Goal: Information Seeking & Learning: Learn about a topic

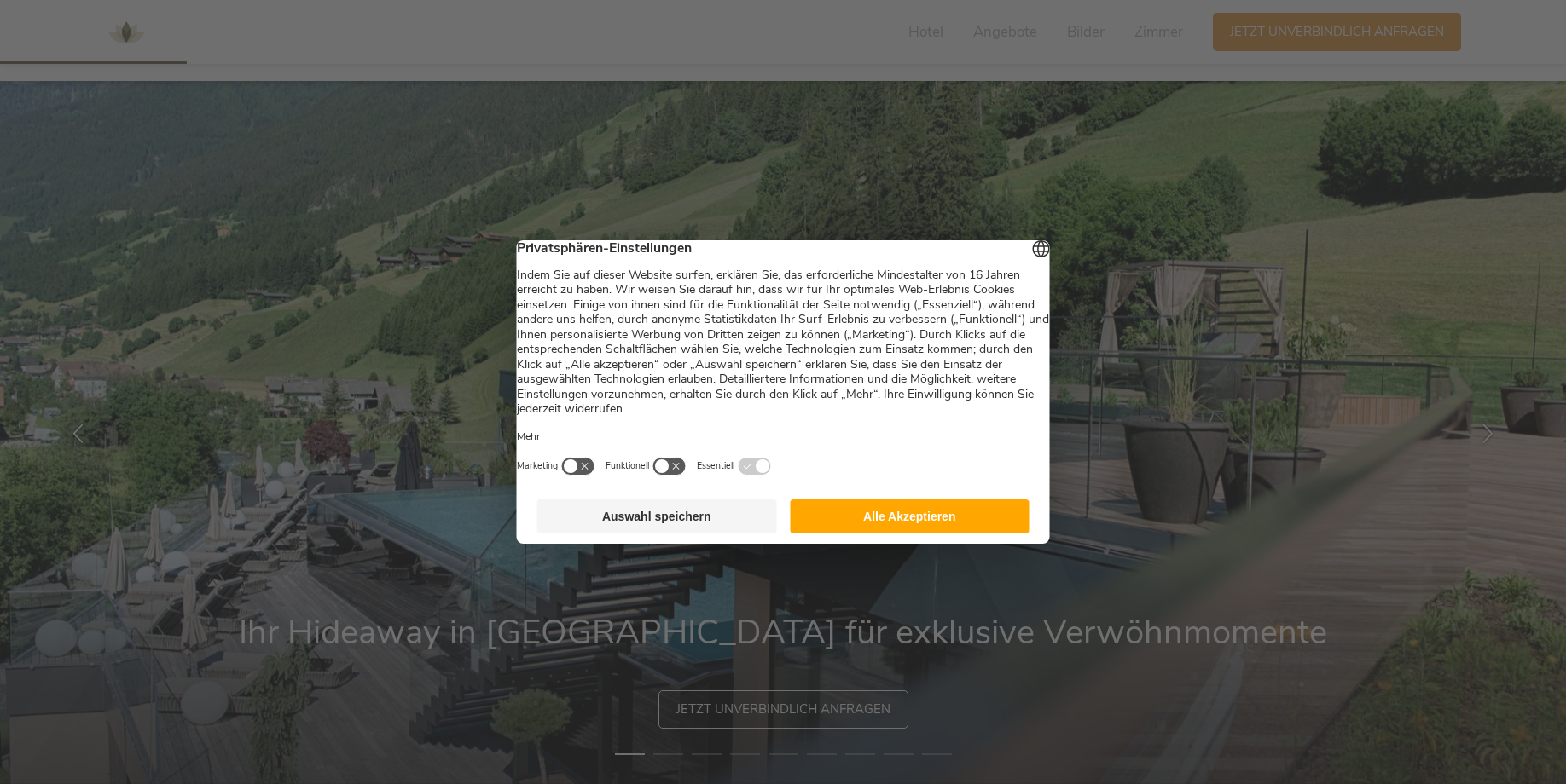
click at [877, 529] on button "Alle Akzeptieren" at bounding box center [909, 517] width 240 height 34
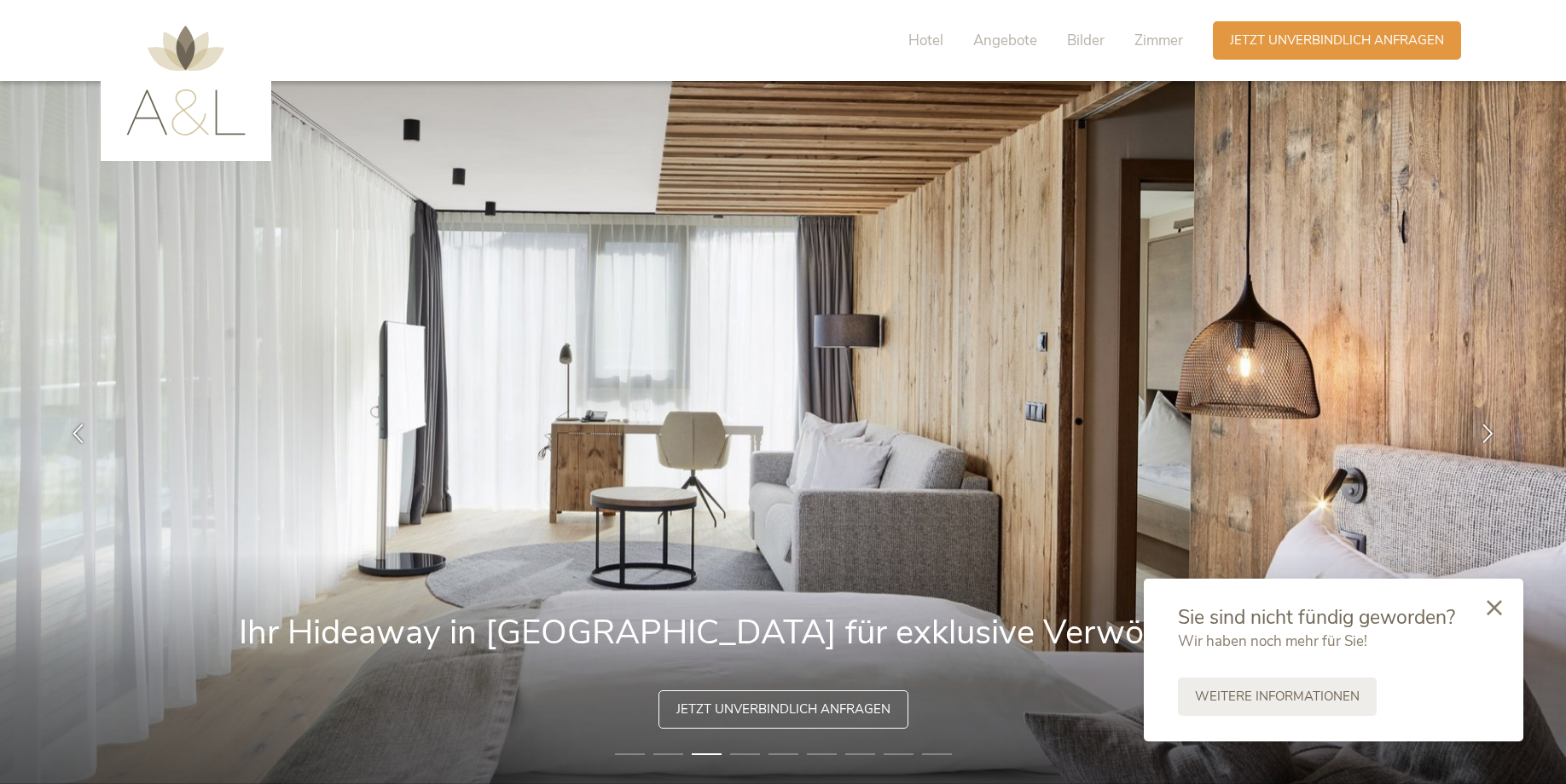
click at [1083, 26] on div "Hotel Angebote Bilder Zimmer" at bounding box center [1050, 40] width 326 height 39
click at [1076, 33] on span "Bilder" at bounding box center [1085, 40] width 38 height 19
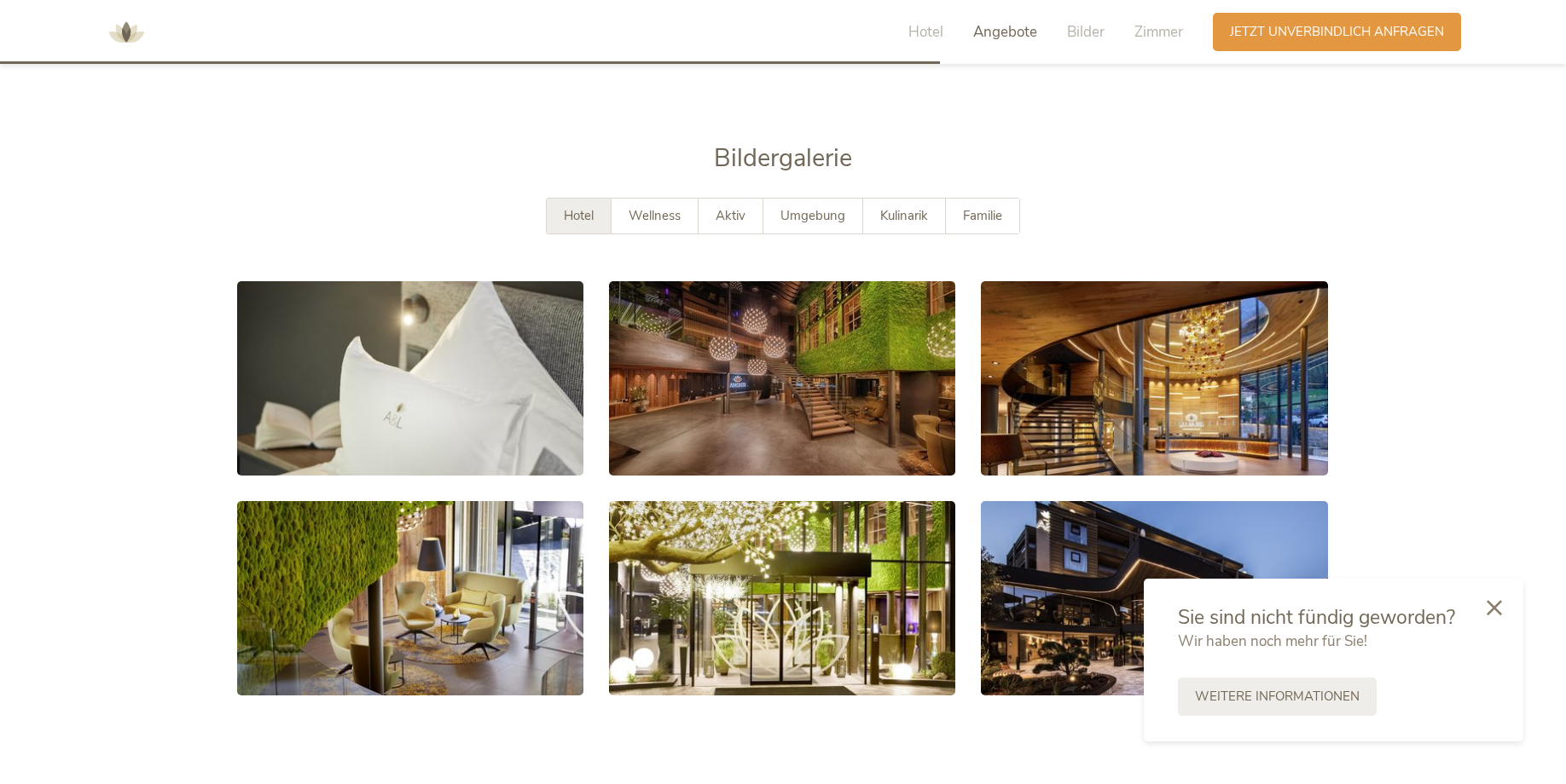
scroll to position [3091, 0]
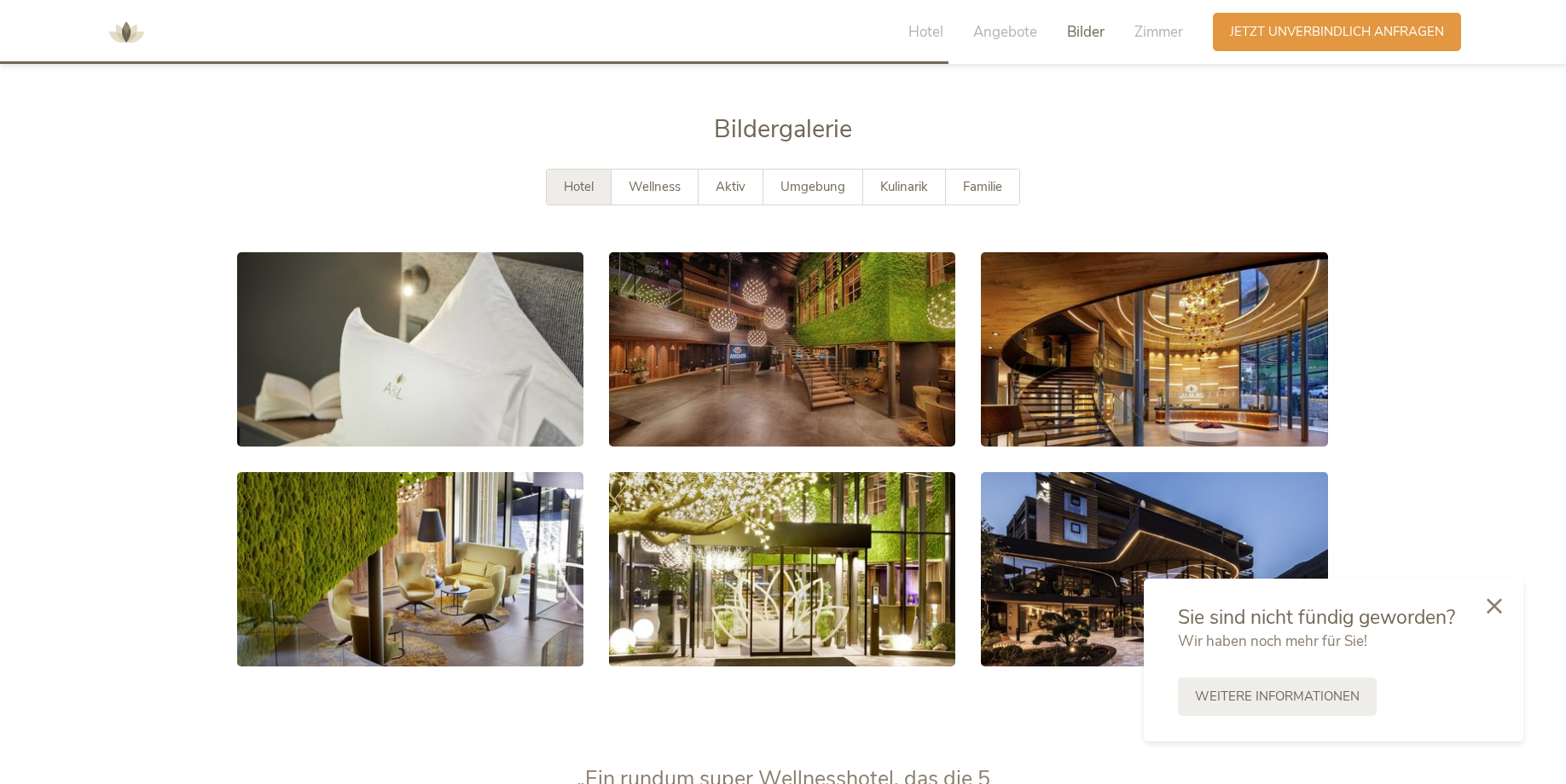
click at [1510, 609] on div at bounding box center [1494, 608] width 58 height 61
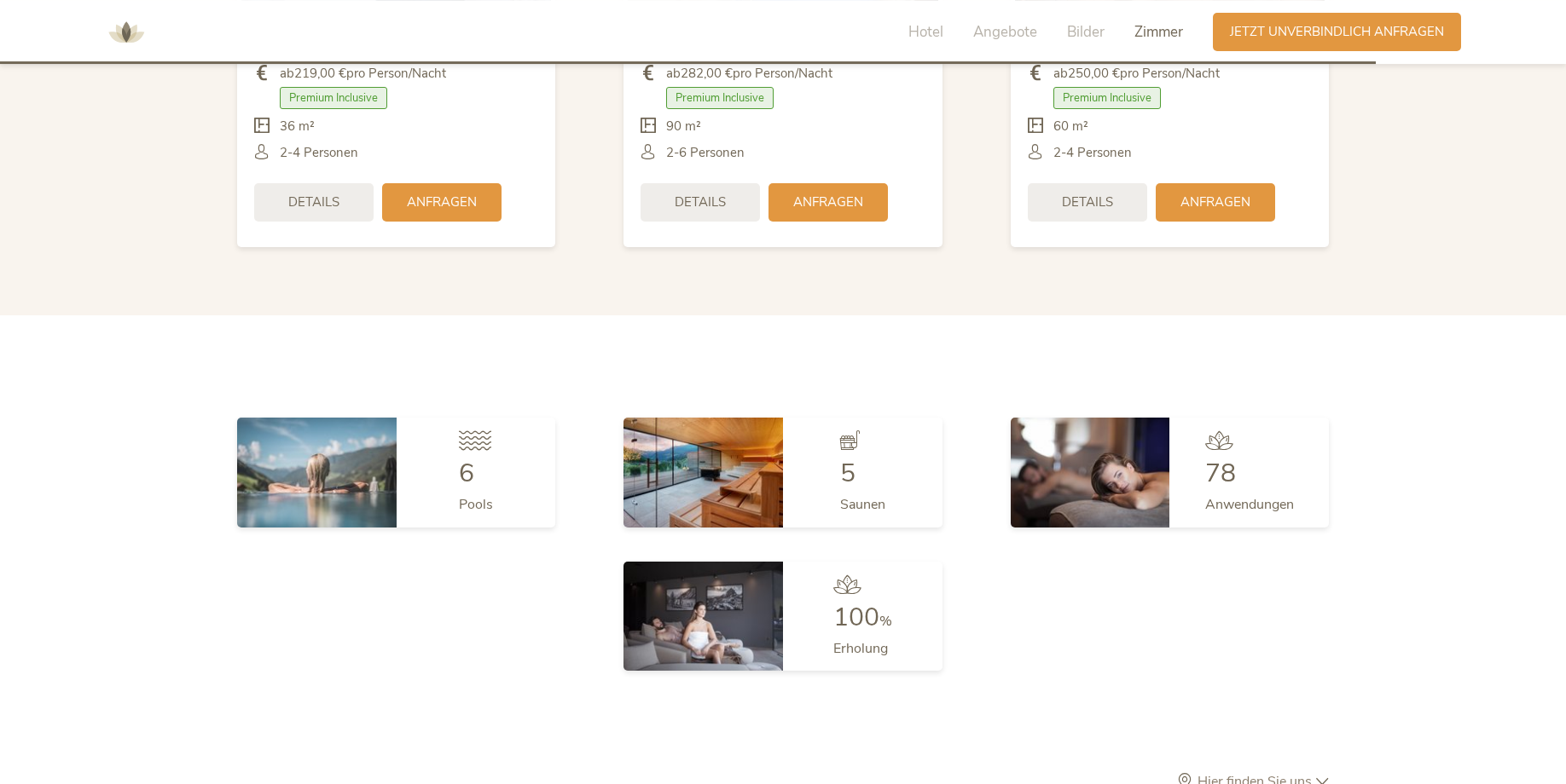
scroll to position [4482, 0]
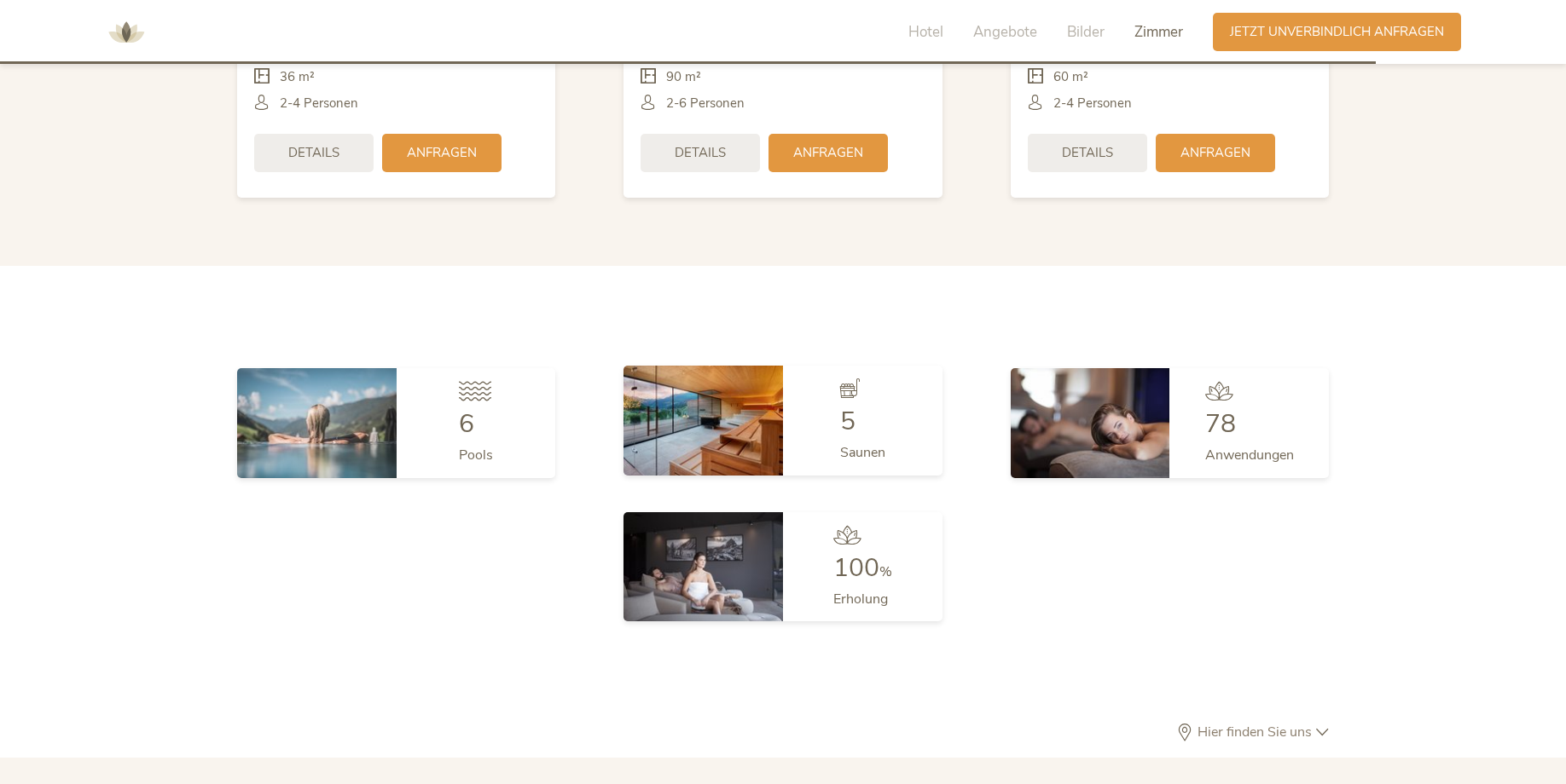
click at [805, 385] on div "5 Saunen" at bounding box center [863, 420] width 159 height 109
click at [301, 367] on img at bounding box center [316, 420] width 159 height 109
click at [400, 369] on div "6 Pools" at bounding box center [475, 420] width 159 height 109
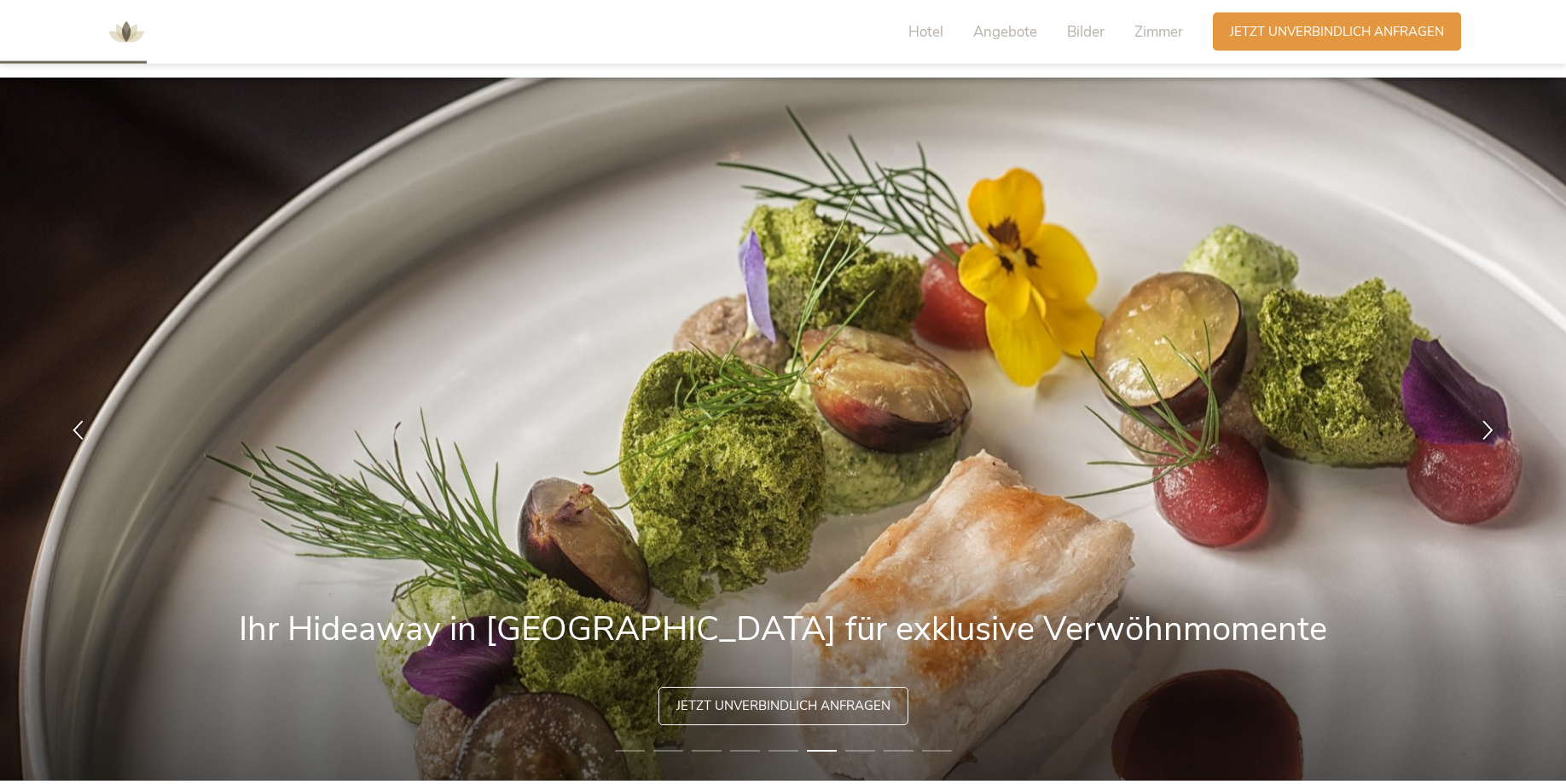
scroll to position [0, 0]
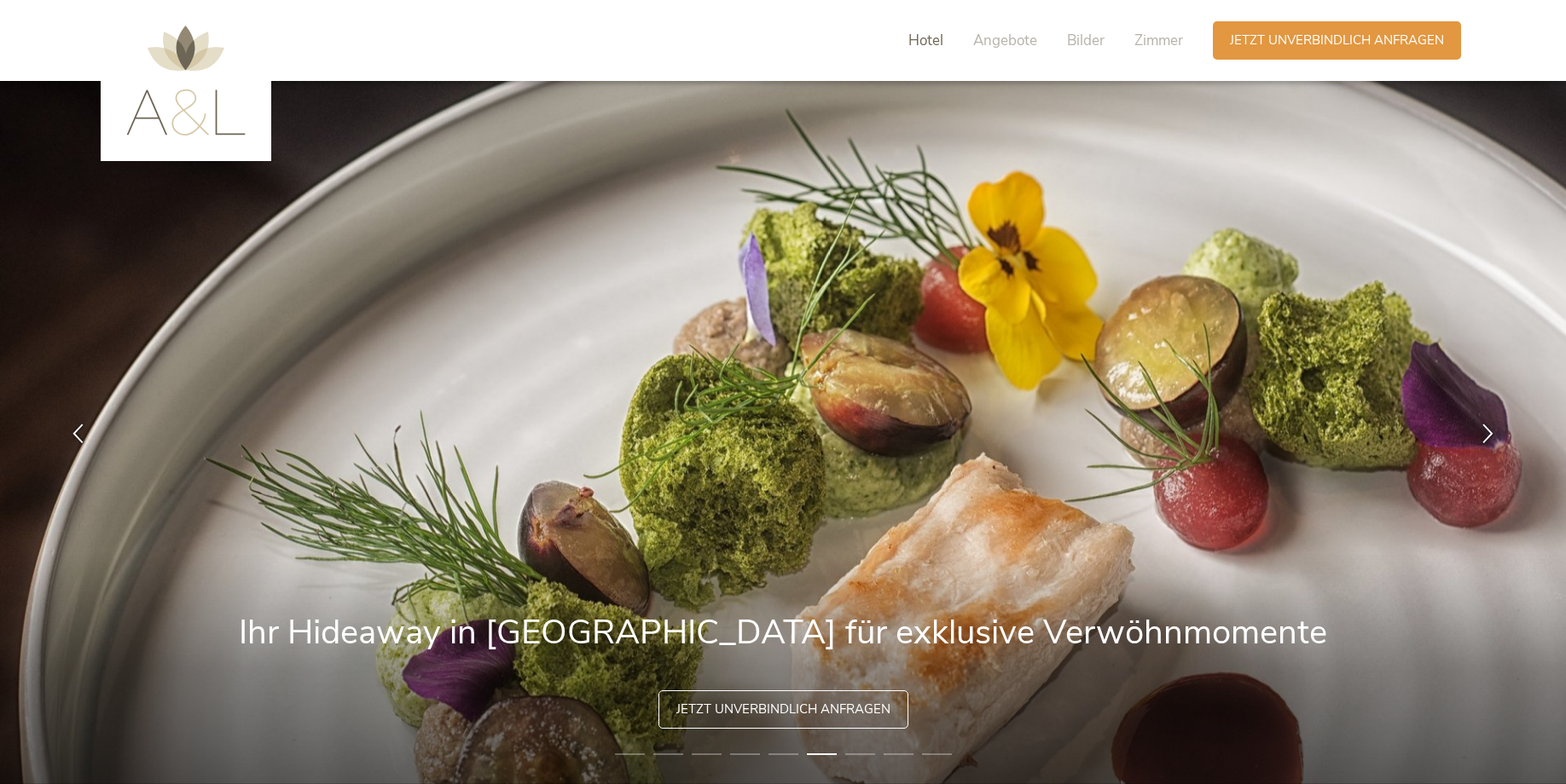
click at [930, 40] on span "Hotel" at bounding box center [926, 40] width 35 height 19
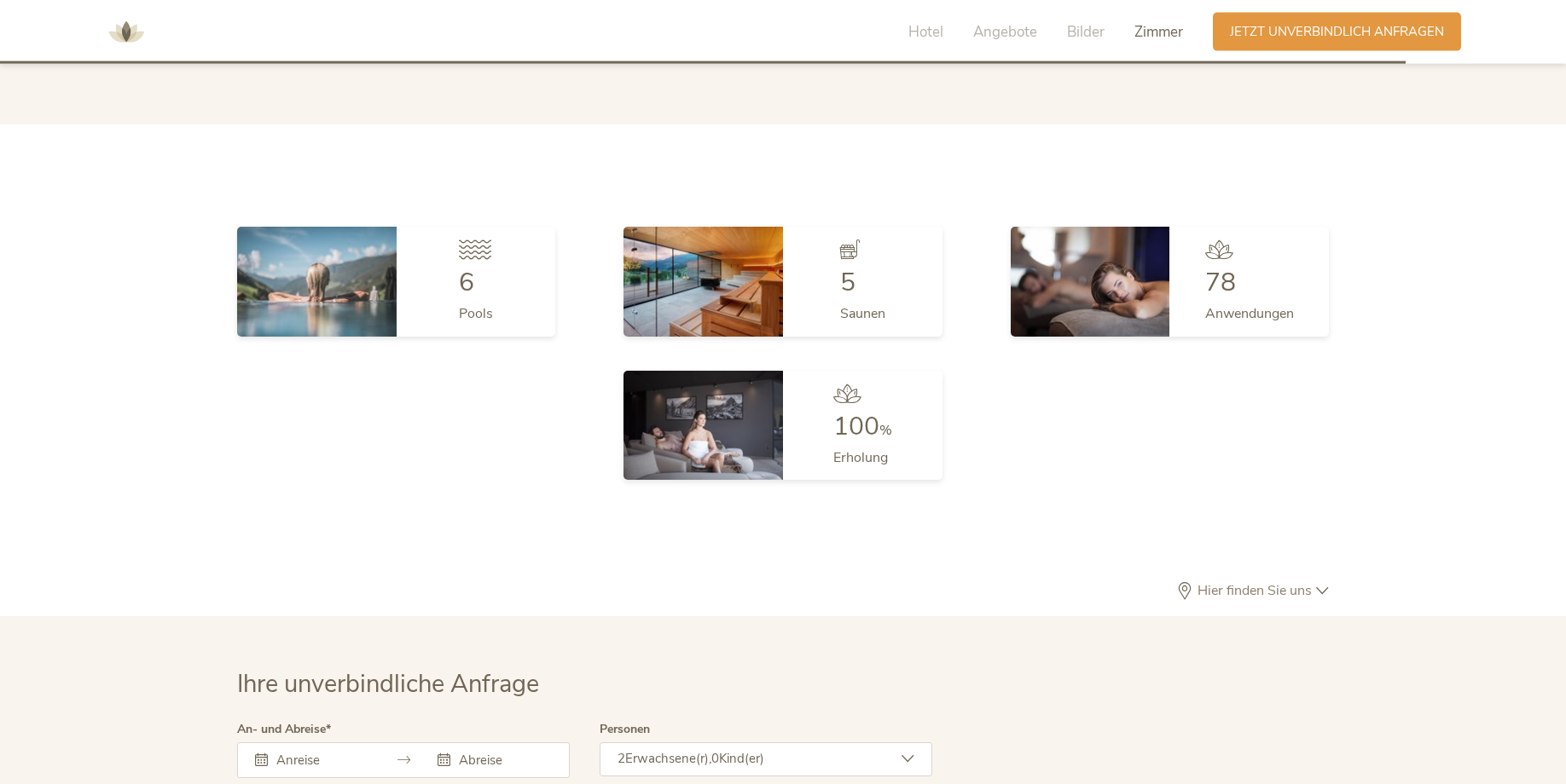
scroll to position [4582, 0]
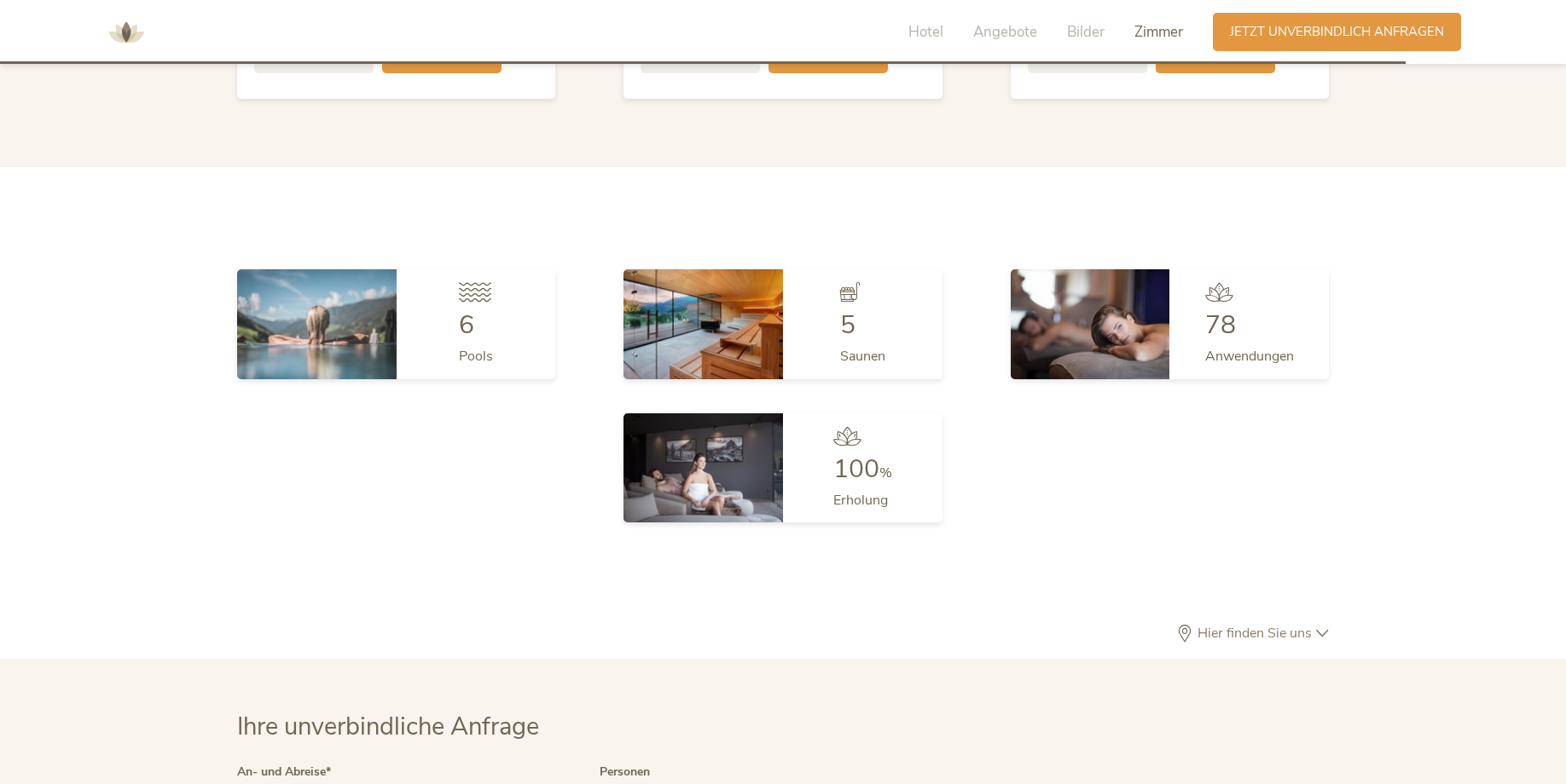
click at [1226, 627] on span "Hier finden Sie uns" at bounding box center [1255, 633] width 123 height 14
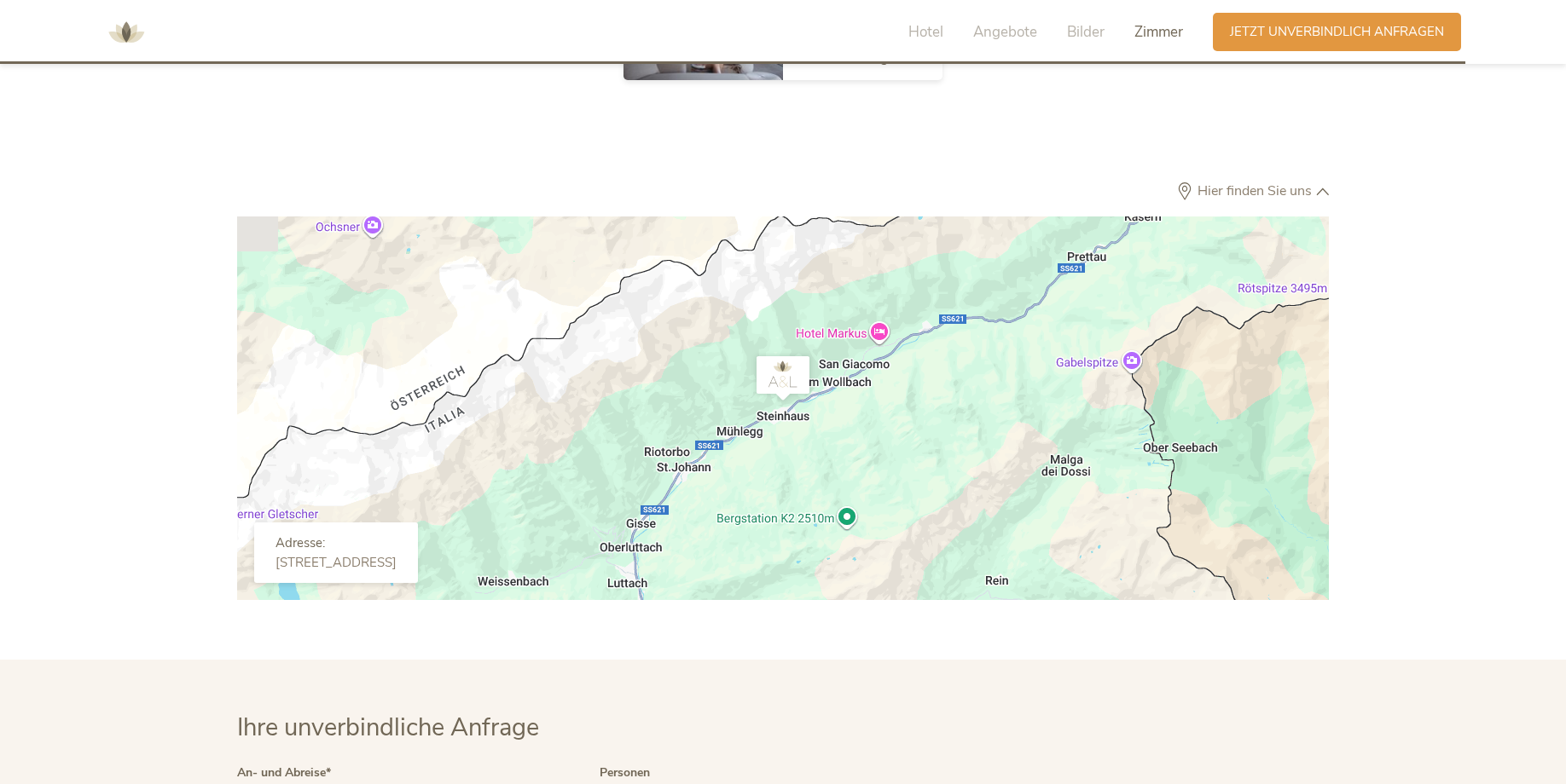
scroll to position [4843, 0]
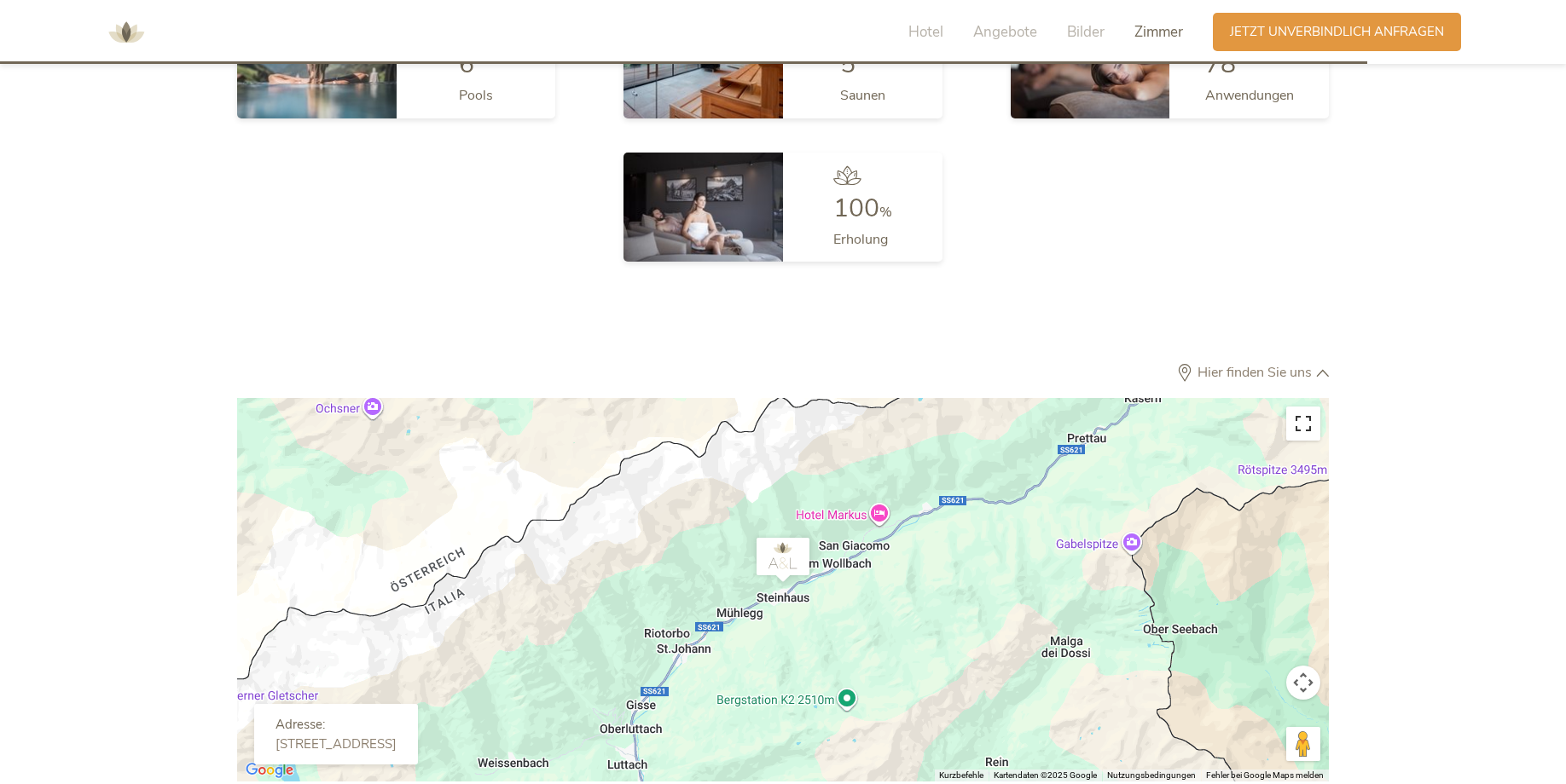
drag, startPoint x: 1308, startPoint y: 403, endPoint x: 1296, endPoint y: 398, distance: 13.0
click at [1307, 406] on button "Vollbildansicht ein/aus" at bounding box center [1303, 423] width 34 height 34
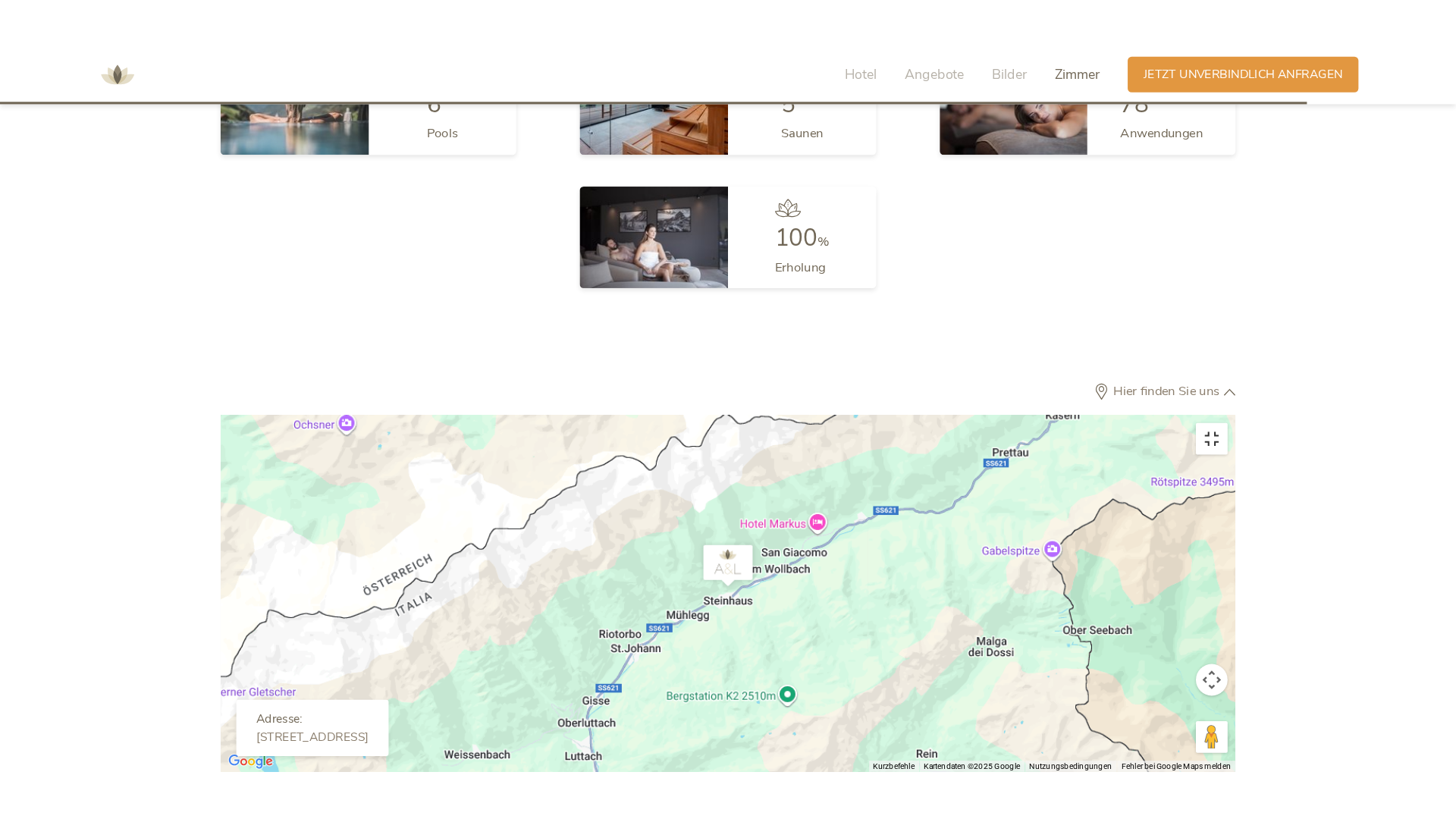
scroll to position [4428, 0]
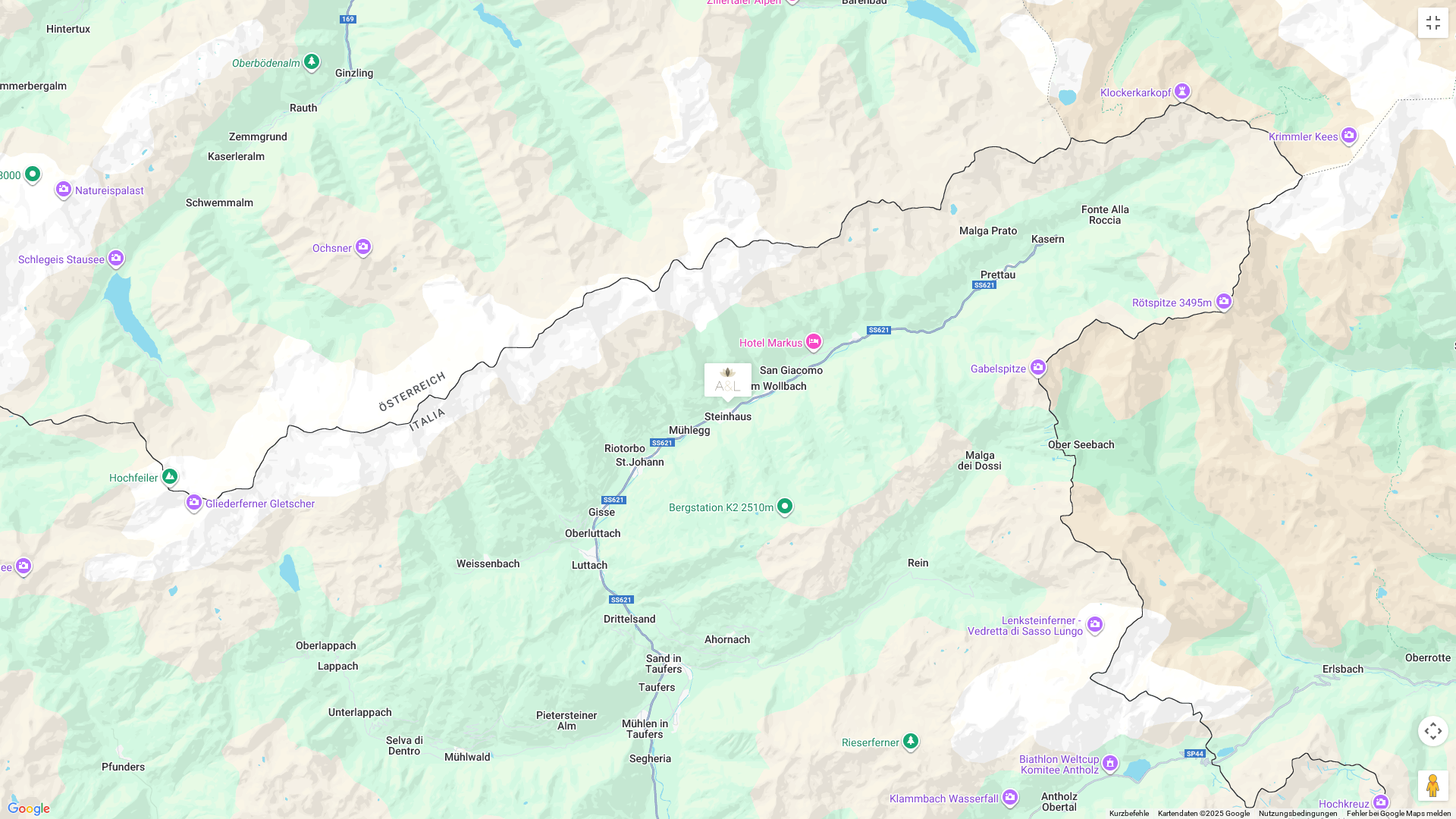
click at [728, 384] on img "AMONTI & LUNARIS Wellnessresort" at bounding box center [728, 383] width 60 height 53
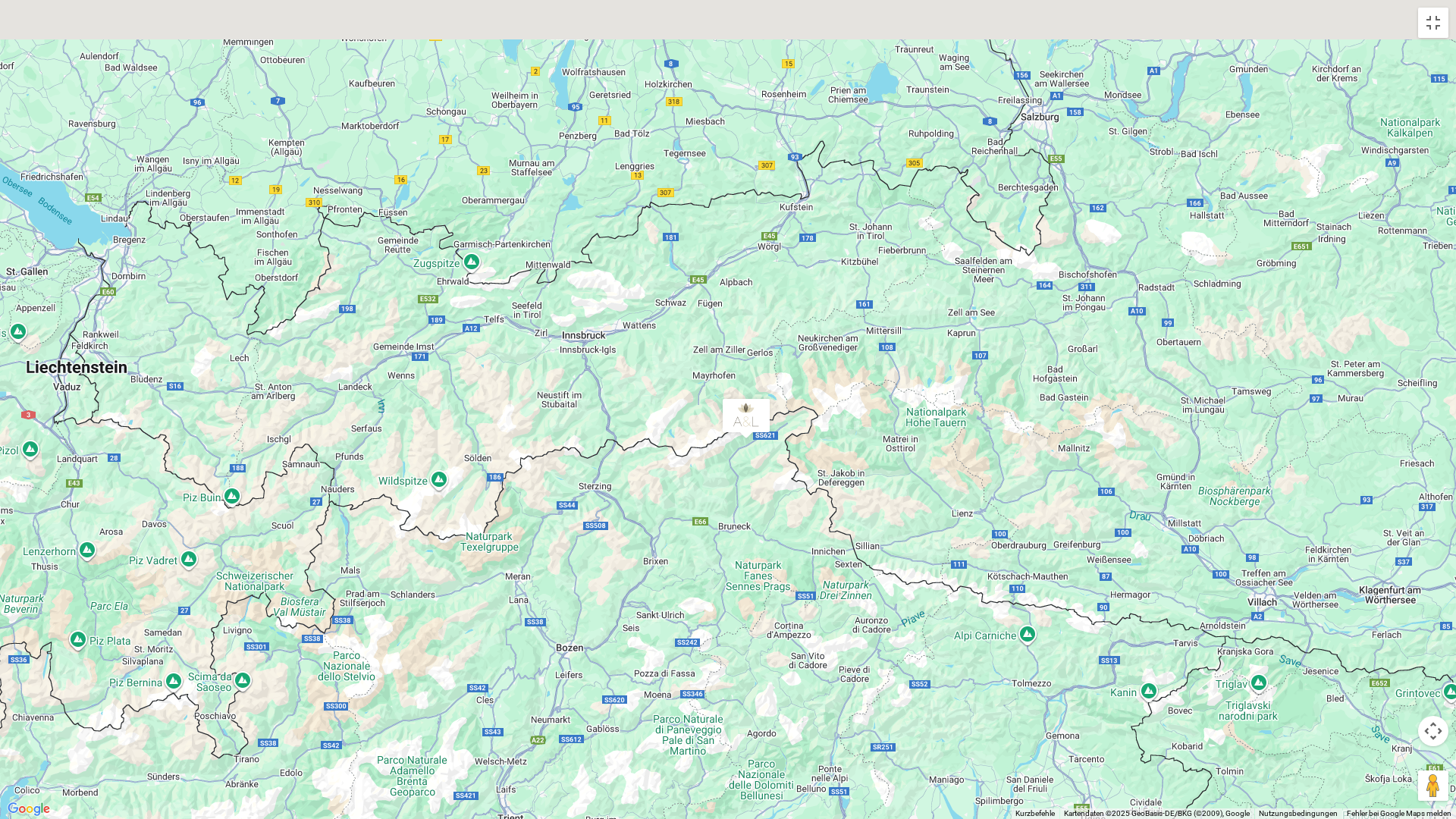
drag, startPoint x: 587, startPoint y: 431, endPoint x: 1784, endPoint y: 784, distance: 1248.0
click at [1391, 696] on div at bounding box center [728, 410] width 1456 height 819
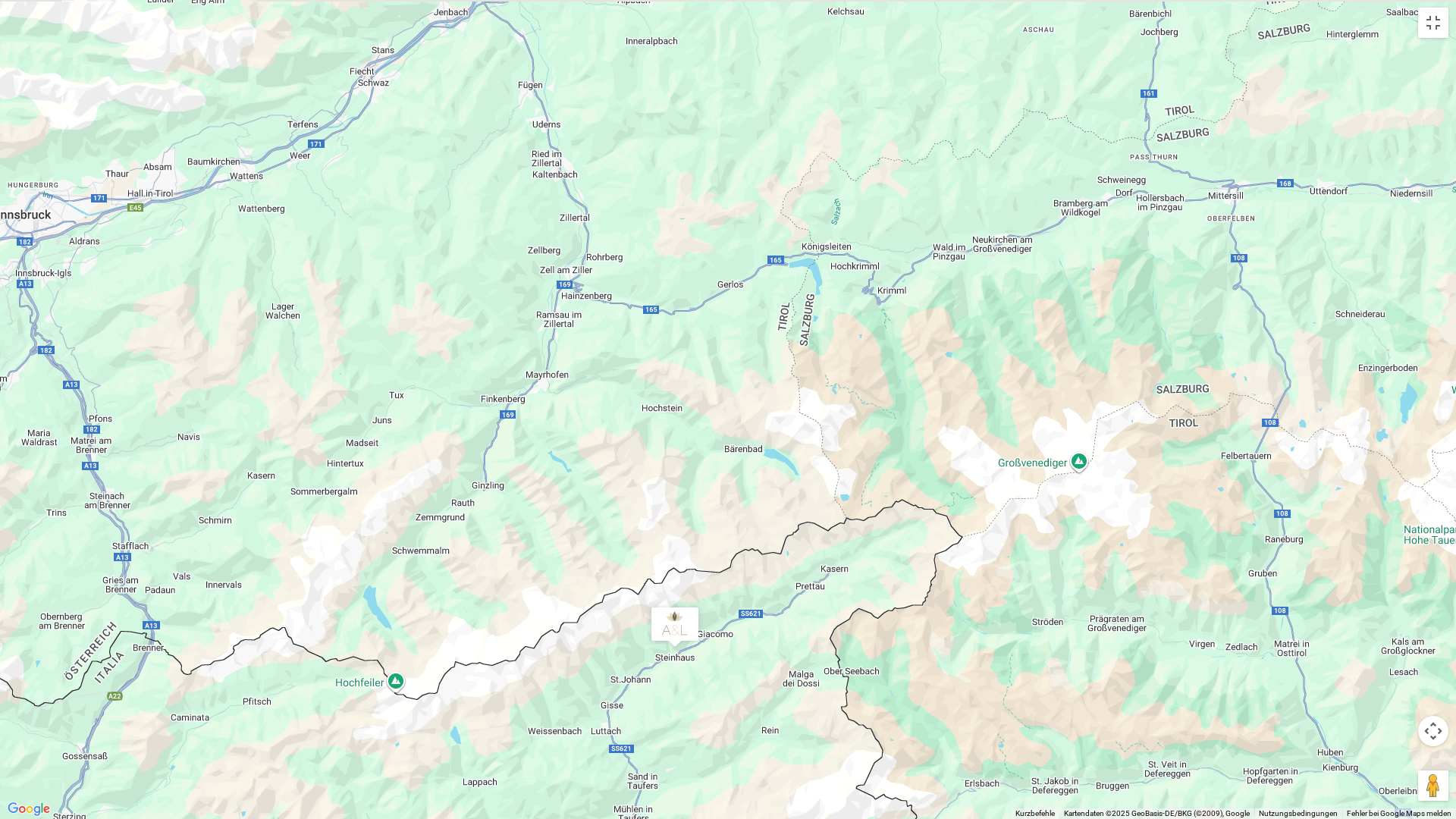
drag, startPoint x: 854, startPoint y: 401, endPoint x: 840, endPoint y: 544, distance: 143.7
click at [840, 544] on div at bounding box center [728, 410] width 1456 height 819
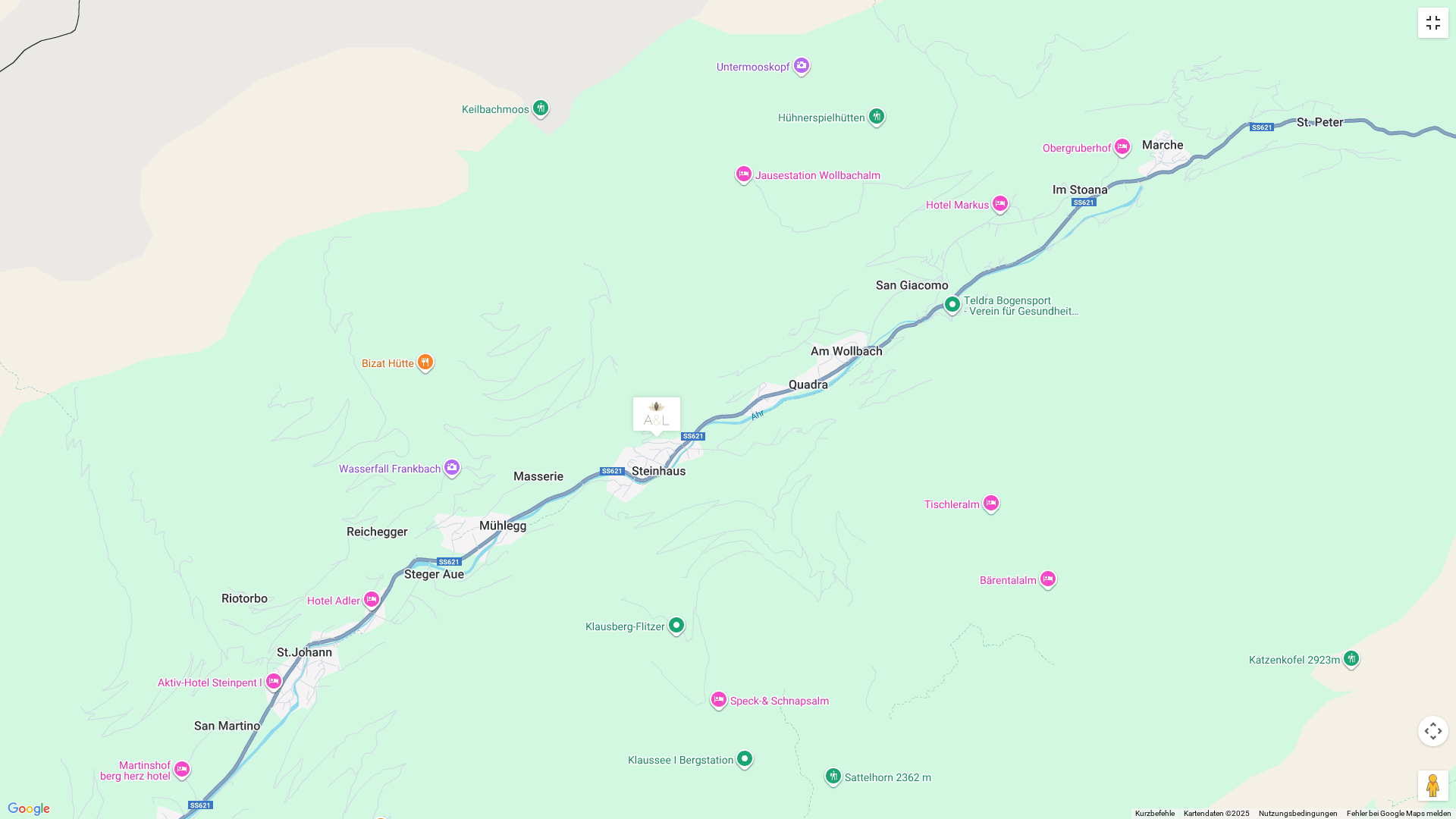
click at [1391, 26] on button "Vollbildansicht ein/aus" at bounding box center [1433, 22] width 30 height 30
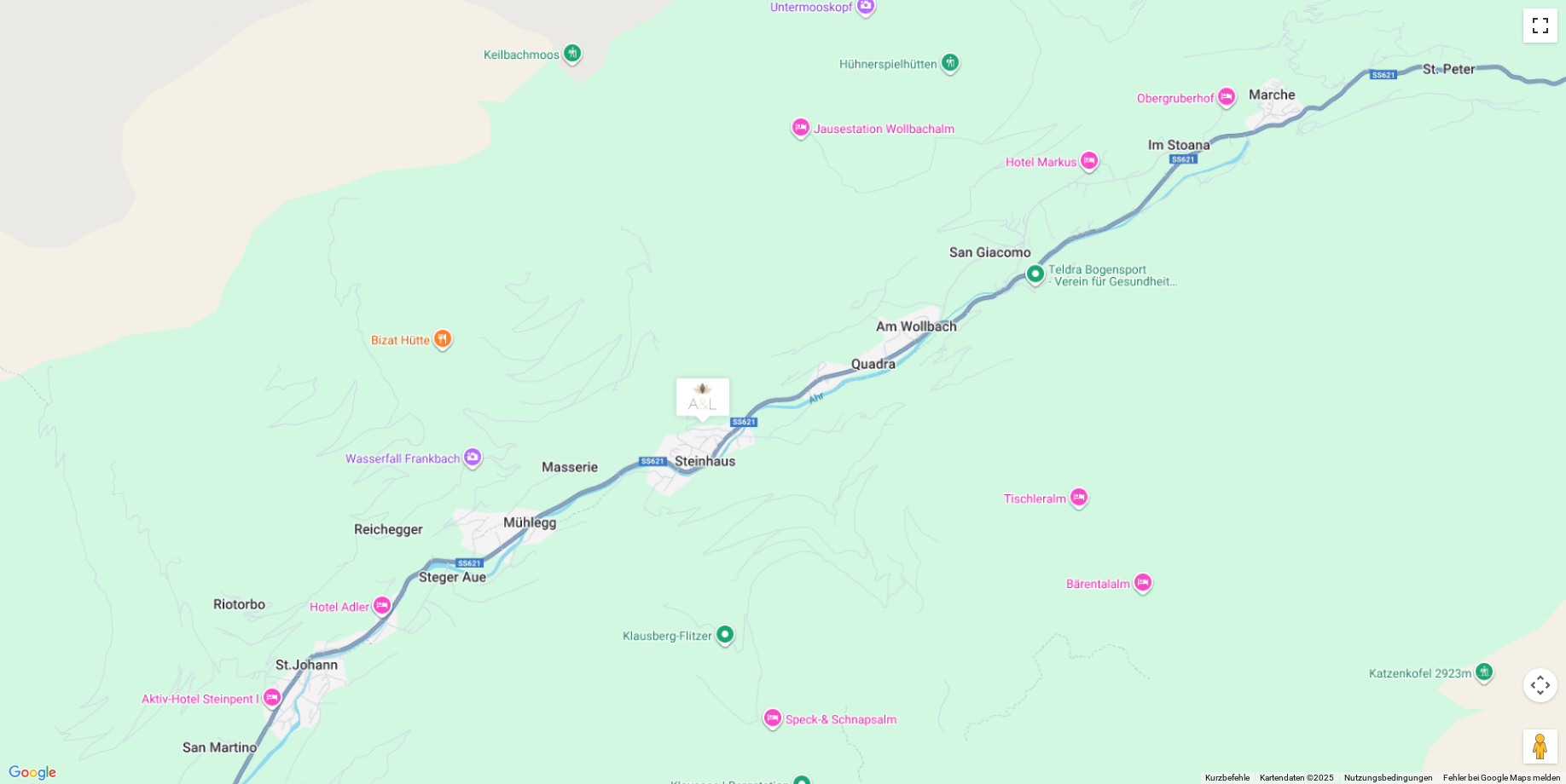
scroll to position [4582, 0]
